Goal: Task Accomplishment & Management: Use online tool/utility

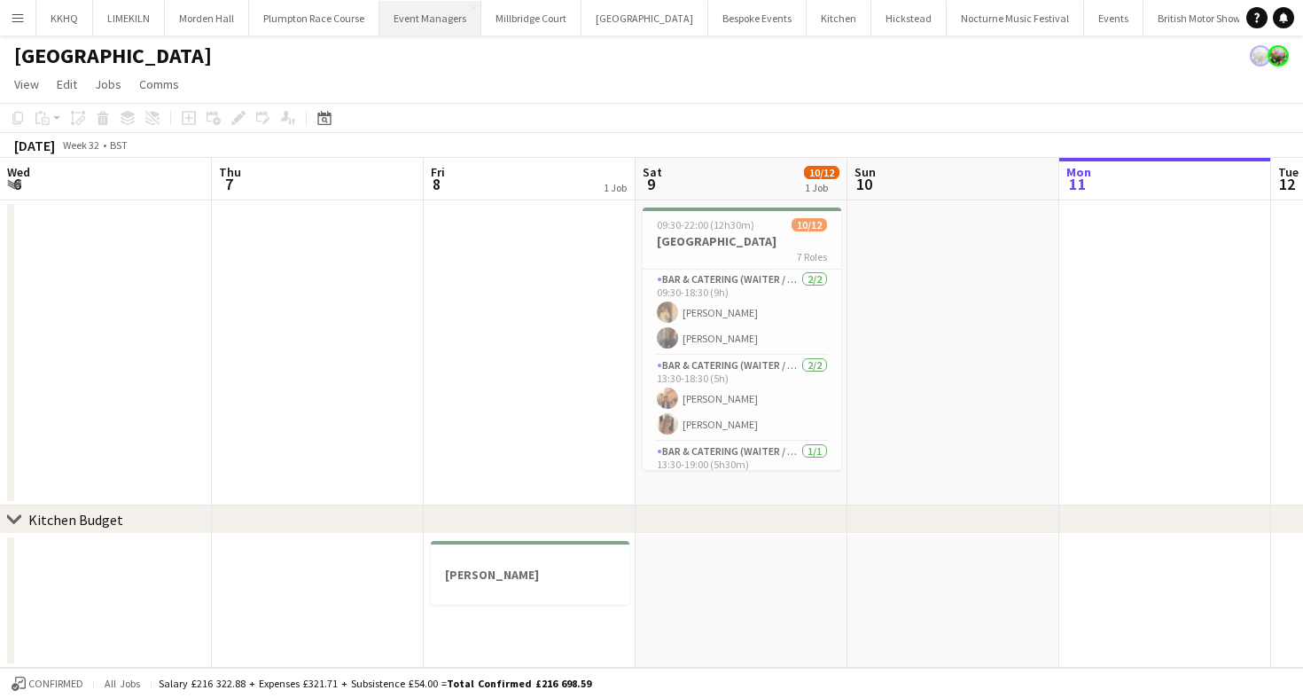
scroll to position [0, 457]
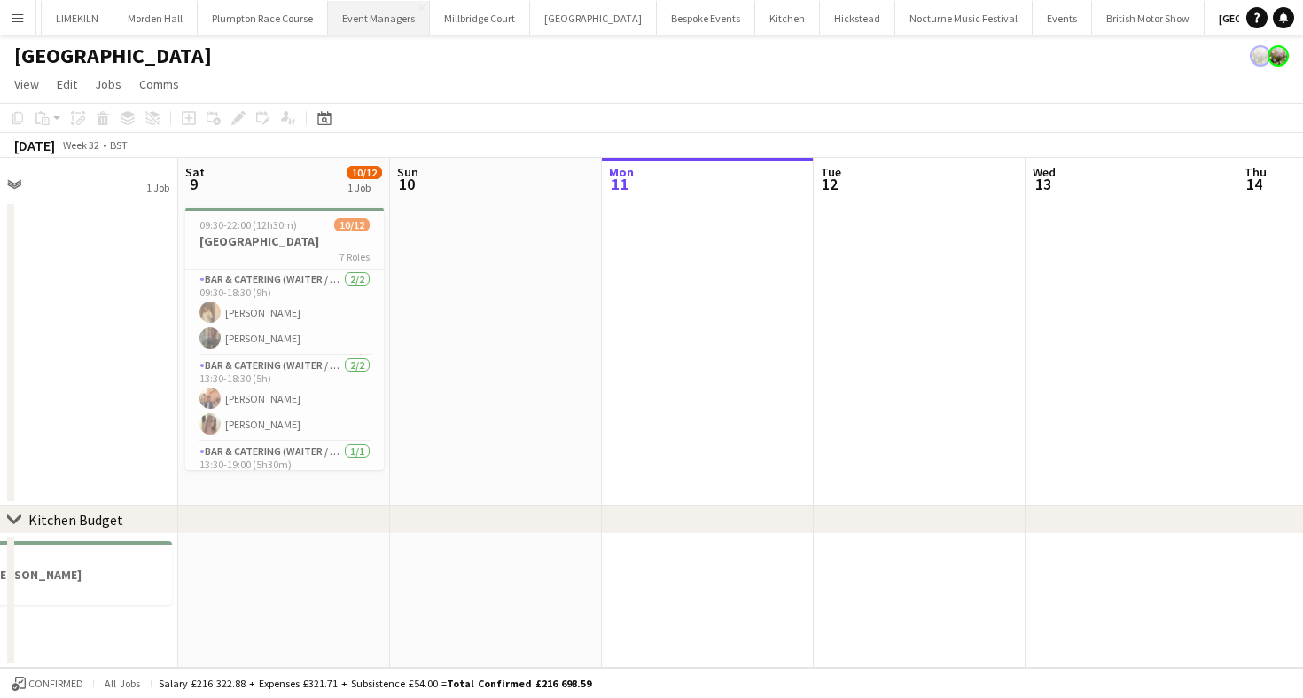
click at [356, 19] on button "Event Managers Close" at bounding box center [379, 18] width 102 height 35
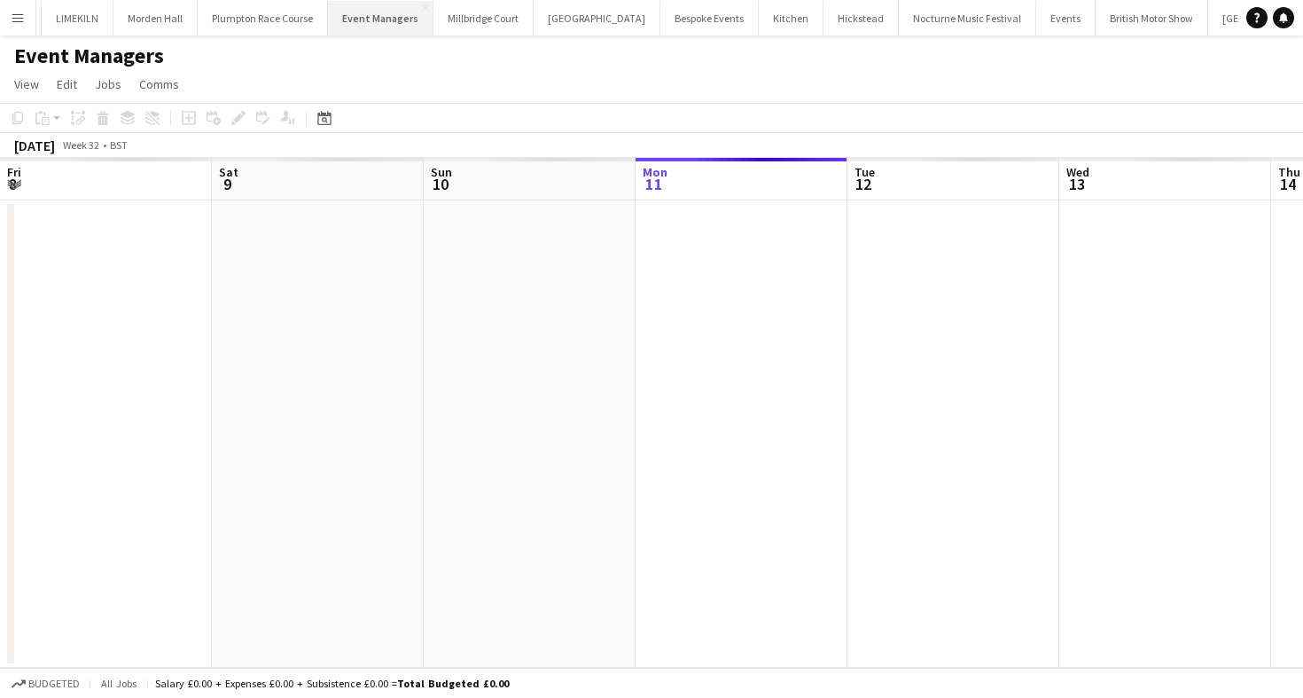
scroll to position [0, 424]
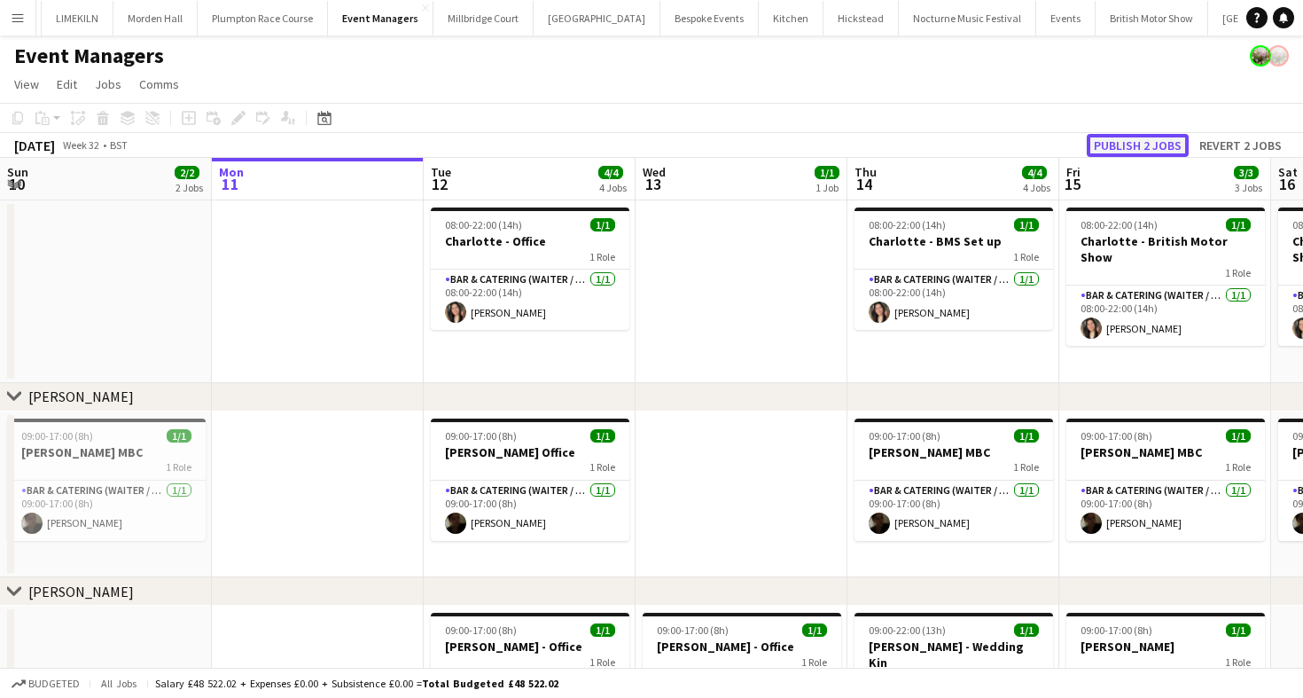
click at [1128, 144] on button "Publish 2 jobs" at bounding box center [1138, 145] width 102 height 23
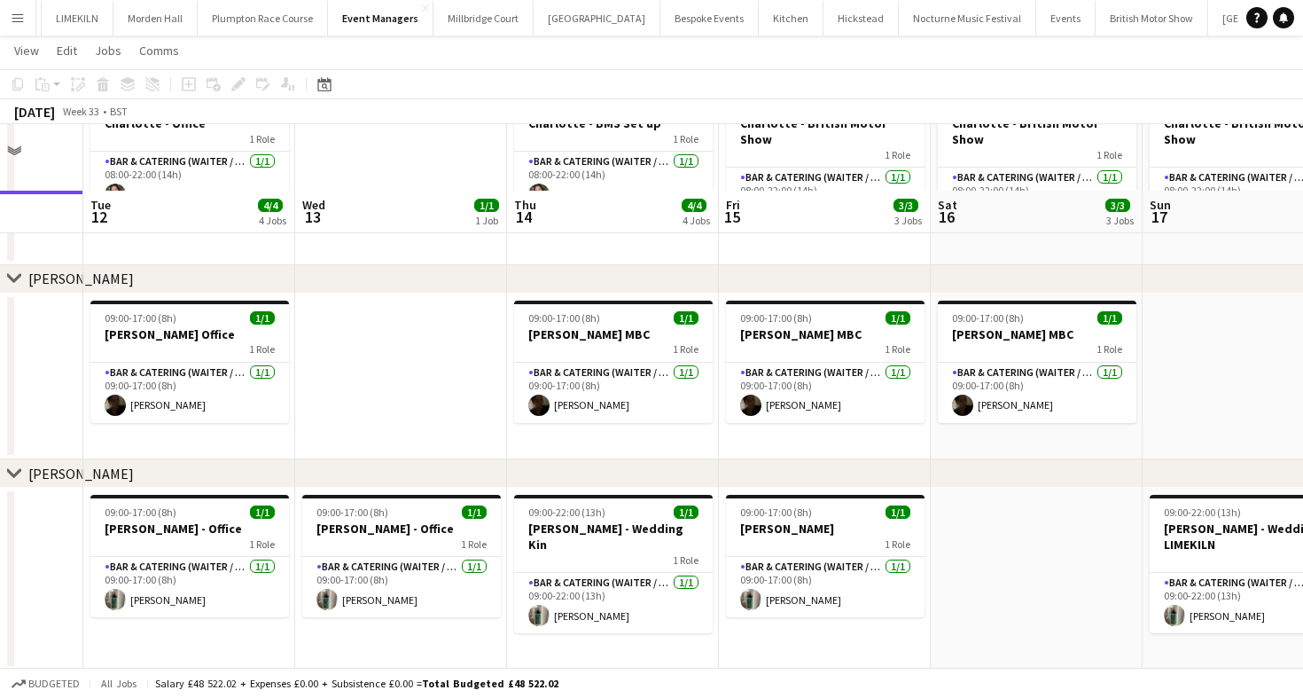
scroll to position [0, 0]
